Goal: Transaction & Acquisition: Obtain resource

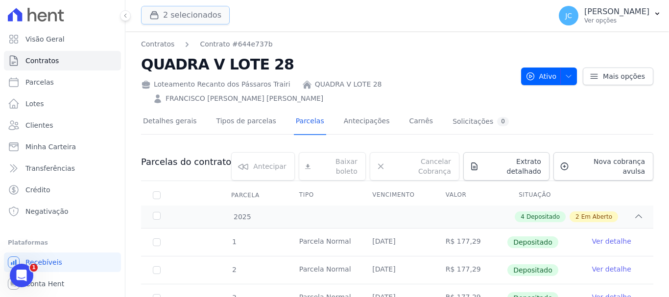
click at [211, 16] on button "2 selecionados" at bounding box center [185, 15] width 89 height 19
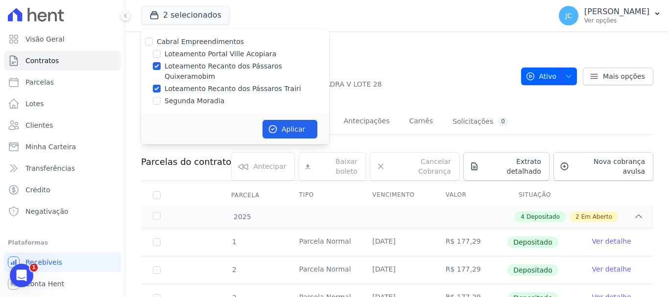
click at [213, 66] on label "Loteamento Recanto dos Pássaros Quixeramobim" at bounding box center [247, 71] width 165 height 21
click at [161, 66] on input "Loteamento Recanto dos Pássaros Quixeramobim" at bounding box center [157, 66] width 8 height 8
checkbox input "false"
click at [284, 120] on button "Aplicar" at bounding box center [290, 129] width 55 height 19
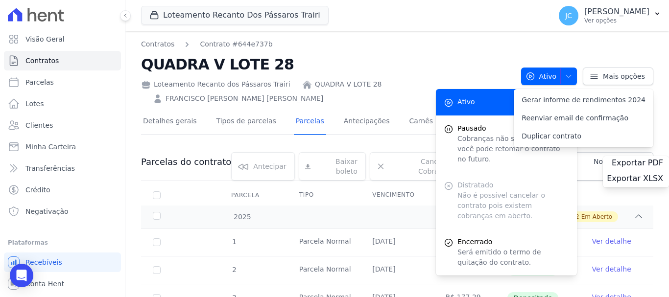
click at [294, 121] on link "Parcelas" at bounding box center [310, 122] width 32 height 26
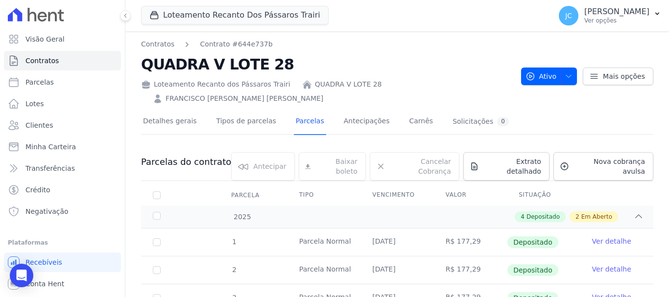
click at [377, 60] on h2 "QUADRA V LOTE 28" at bounding box center [327, 64] width 372 height 22
click at [81, 53] on link "Contratos" at bounding box center [62, 61] width 117 height 20
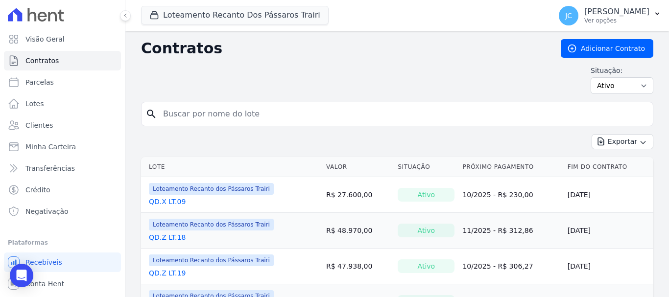
click at [172, 106] on input "search" at bounding box center [403, 114] width 492 height 20
type input "z"
click at [285, 71] on div "Situação: Ativo Todos Pausado Distratado Rascunho Expirado Encerrado" at bounding box center [397, 80] width 513 height 28
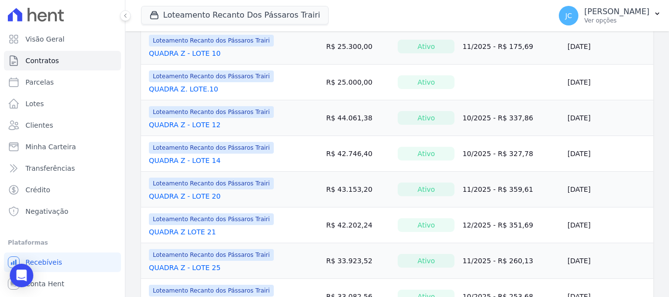
scroll to position [490, 0]
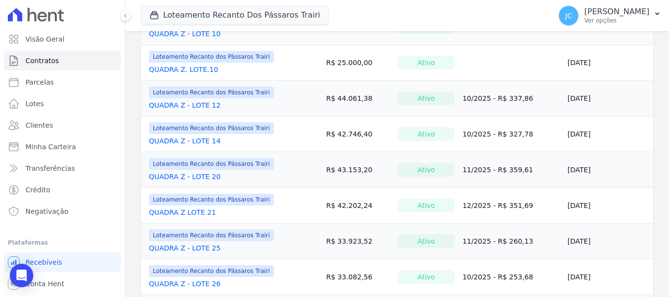
click at [205, 143] on link "QUADRA Z - LOTE 14" at bounding box center [185, 141] width 72 height 10
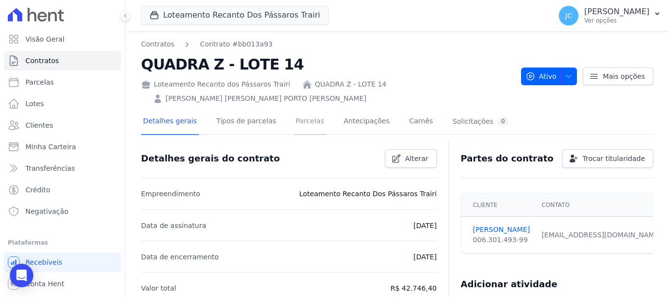
click at [297, 123] on link "Parcelas" at bounding box center [310, 122] width 32 height 26
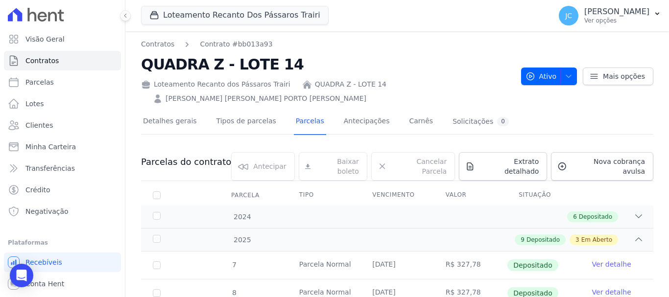
click at [436, 60] on h2 "QUADRA Z - LOTE 14" at bounding box center [327, 64] width 372 height 22
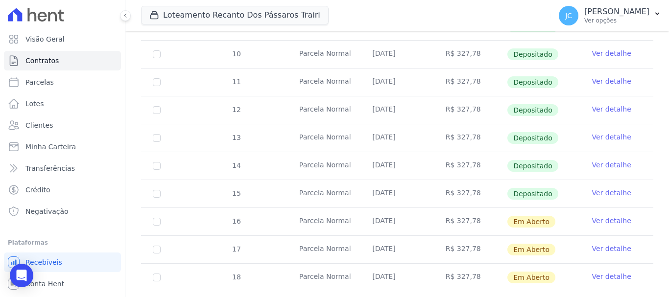
scroll to position [311, 0]
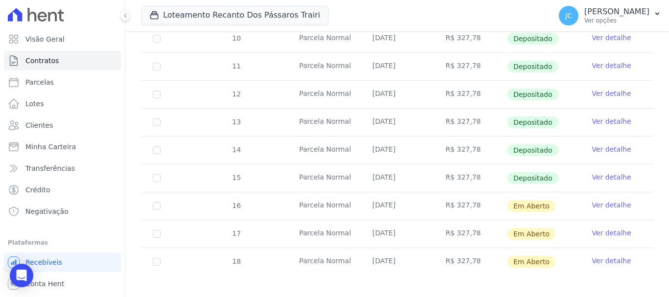
click at [160, 174] on td "15" at bounding box center [156, 178] width 31 height 27
click at [480, 15] on div "Loteamento Recanto Dos Pássaros Trairi [PERSON_NAME] Empreendimentos Loteamento…" at bounding box center [344, 16] width 406 height 32
click at [157, 202] on input "checkbox" at bounding box center [157, 206] width 8 height 8
checkbox input "true"
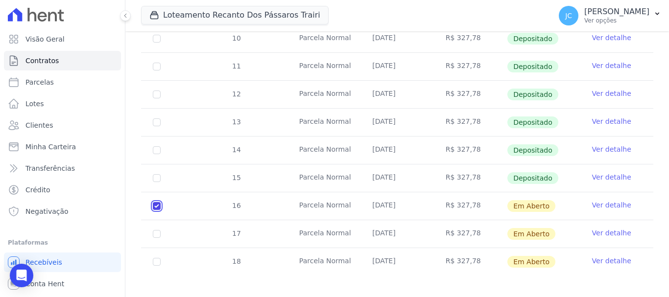
checkbox input "true"
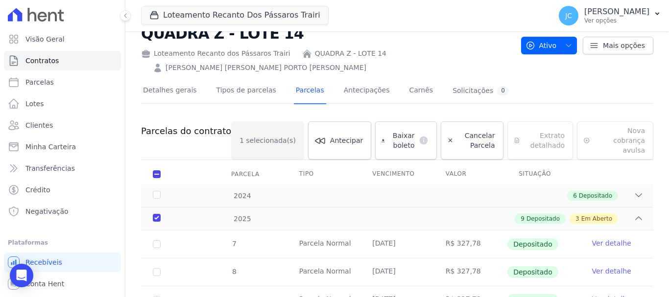
scroll to position [0, 0]
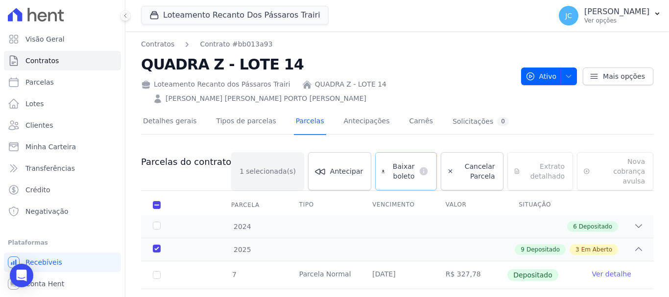
click at [393, 165] on span "Baixar boleto" at bounding box center [402, 172] width 26 height 20
